Goal: Find specific page/section: Find specific page/section

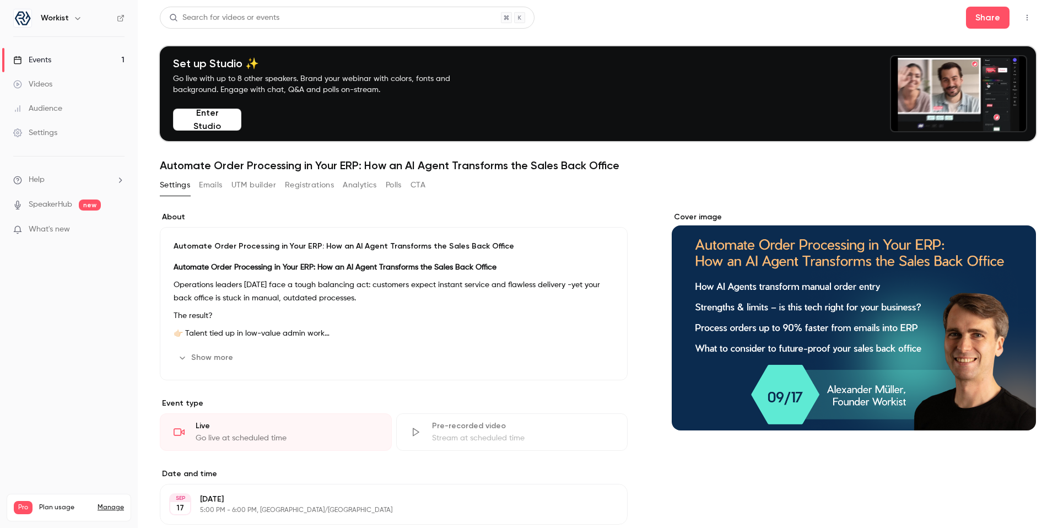
click at [73, 57] on link "Events 1" at bounding box center [69, 60] width 138 height 24
